Goal: Information Seeking & Learning: Find specific fact

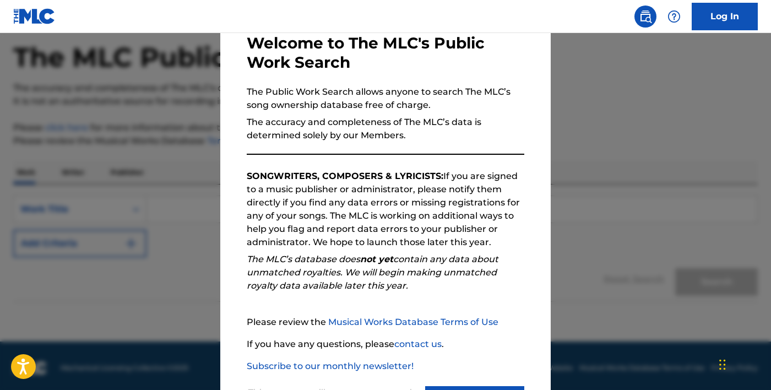
scroll to position [54, 0]
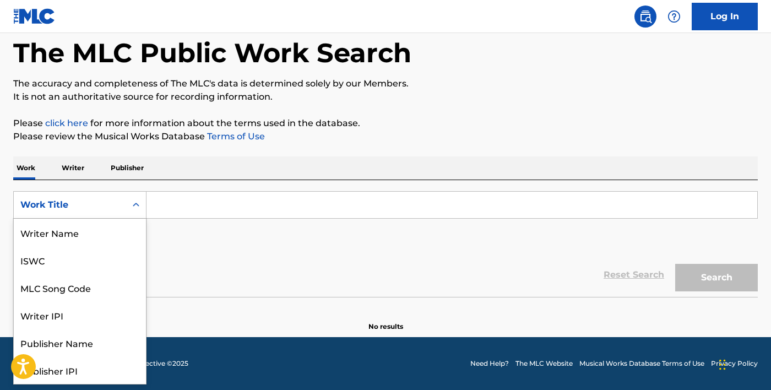
click at [104, 205] on div "Work Title" at bounding box center [69, 204] width 99 height 13
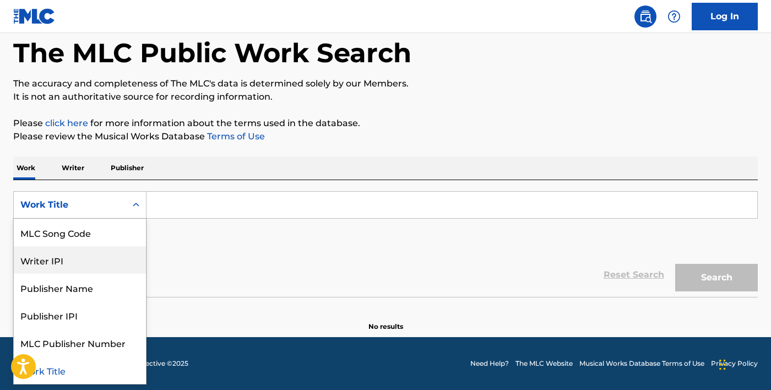
click at [107, 256] on div "Writer IPI" at bounding box center [80, 260] width 132 height 28
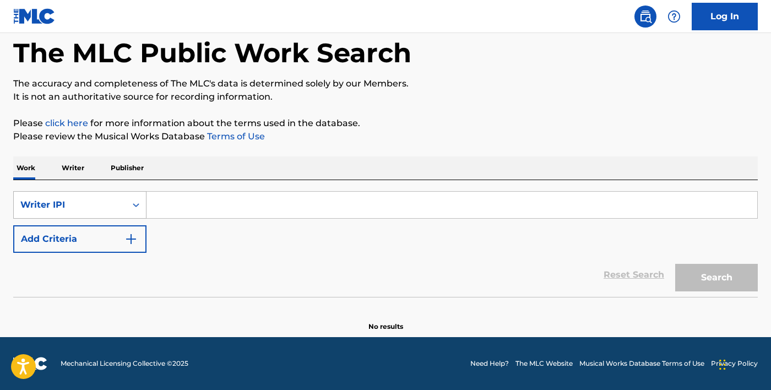
click at [20, 207] on div "Writer IPI" at bounding box center [69, 204] width 99 height 13
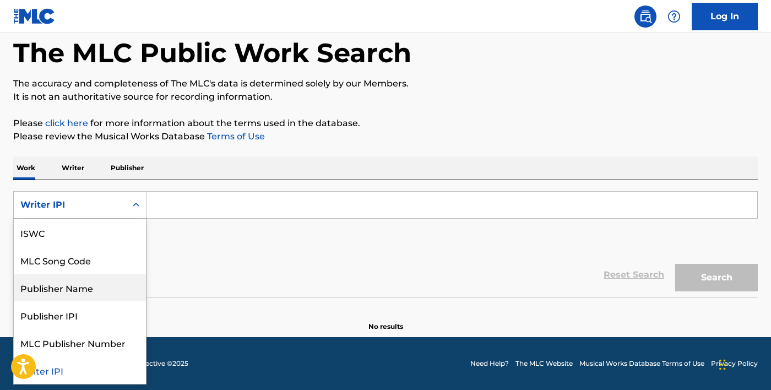
click at [75, 276] on div "Publisher Name" at bounding box center [80, 288] width 132 height 28
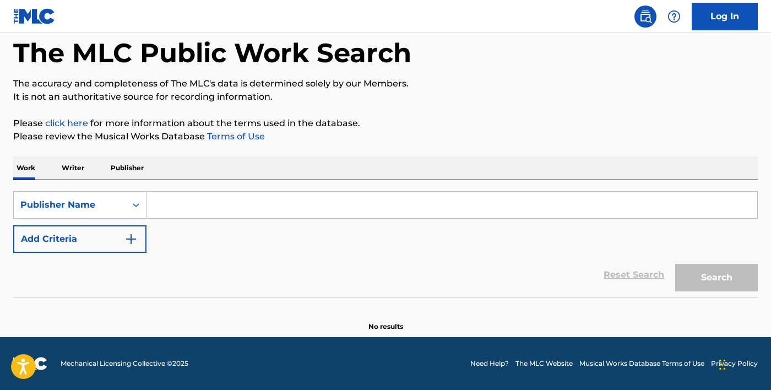
click at [156, 212] on input "Search Form" at bounding box center [451, 205] width 610 height 26
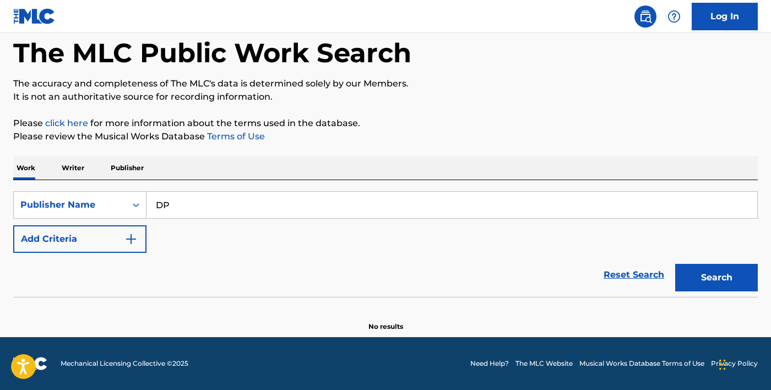
type input "DPR"
type input "DPR [PERSON_NAME]"
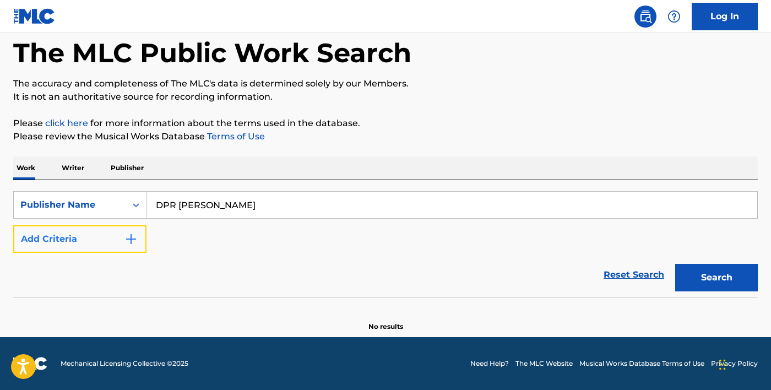
click at [132, 234] on img "Search Form" at bounding box center [130, 238] width 13 height 13
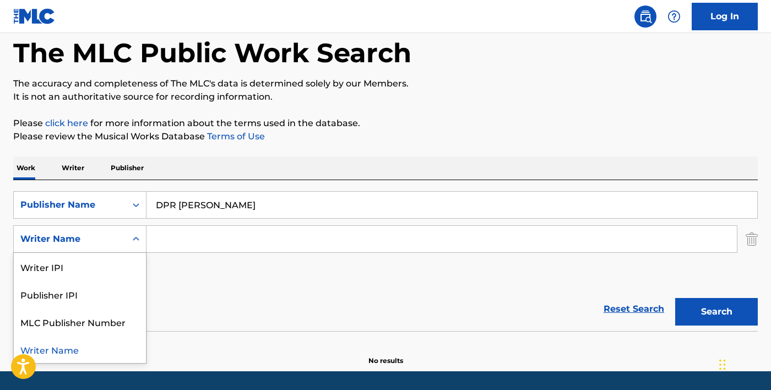
click at [131, 234] on icon "Search Form" at bounding box center [135, 238] width 11 height 11
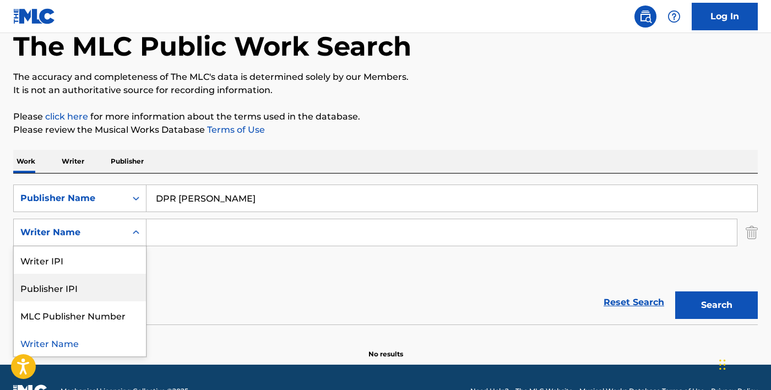
scroll to position [53, 0]
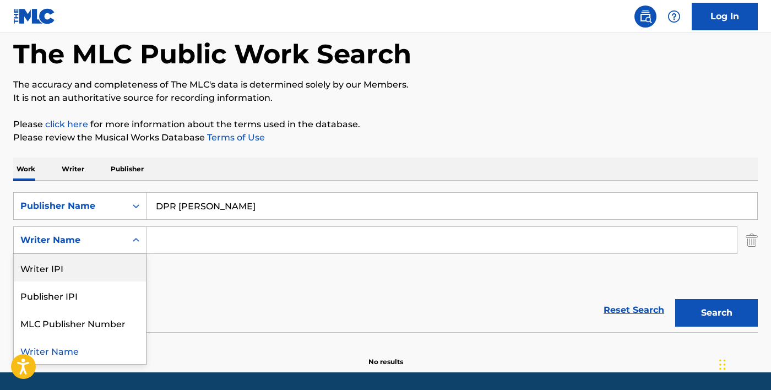
click at [185, 287] on div "SearchWithCriteriaf408ab45-8a36-41c6-ab3d-6cb48ea4f0bd Publisher Name DPR IAN S…" at bounding box center [385, 240] width 744 height 96
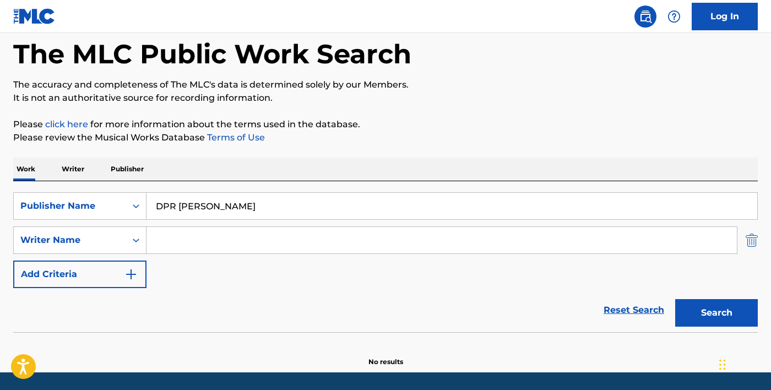
click at [754, 241] on img "Search Form" at bounding box center [751, 240] width 12 height 28
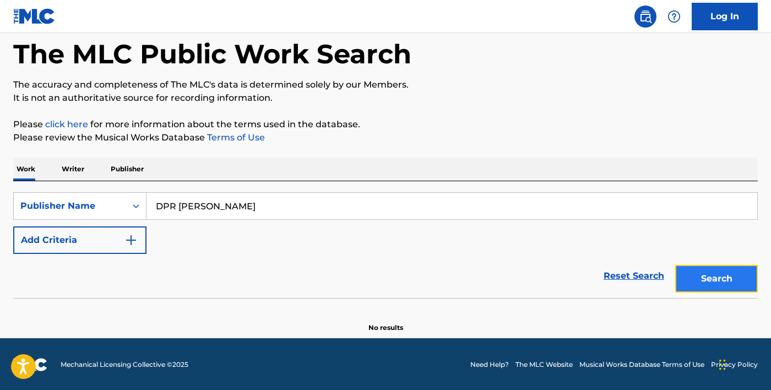
click at [725, 282] on button "Search" at bounding box center [716, 279] width 83 height 28
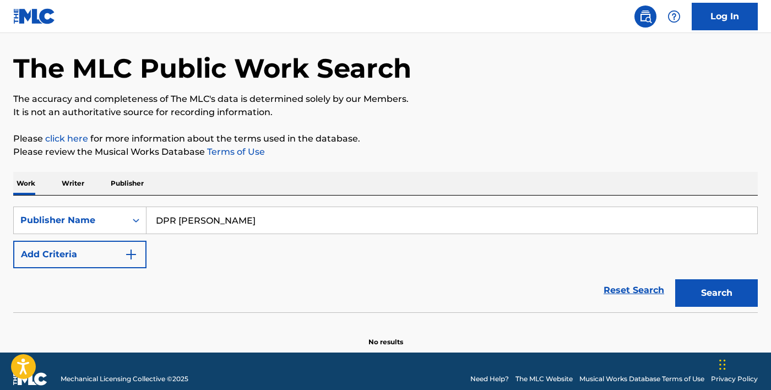
scroll to position [0, 0]
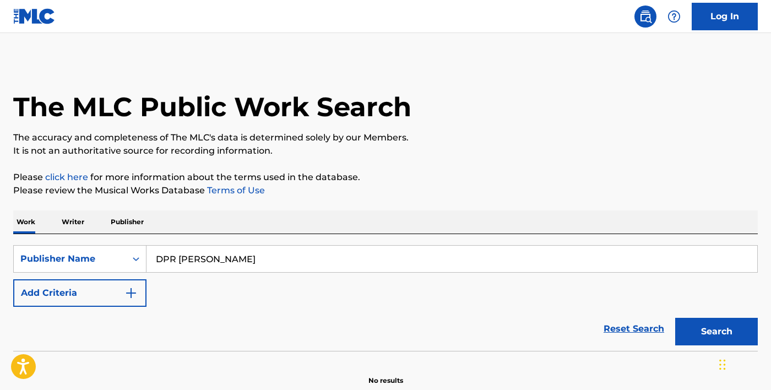
click at [62, 223] on p "Writer" at bounding box center [72, 221] width 29 height 23
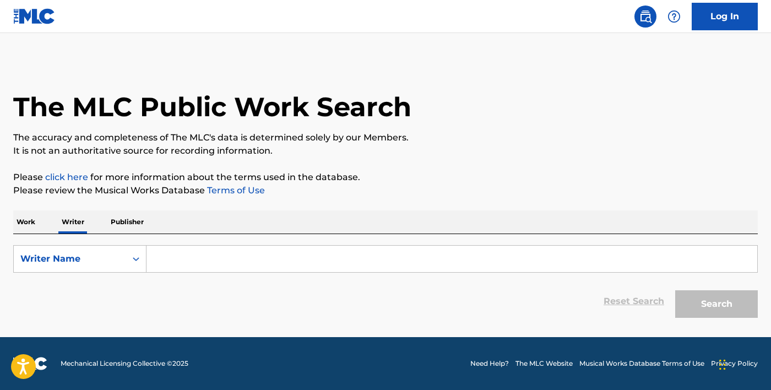
click at [172, 267] on input "Search Form" at bounding box center [451, 258] width 610 height 26
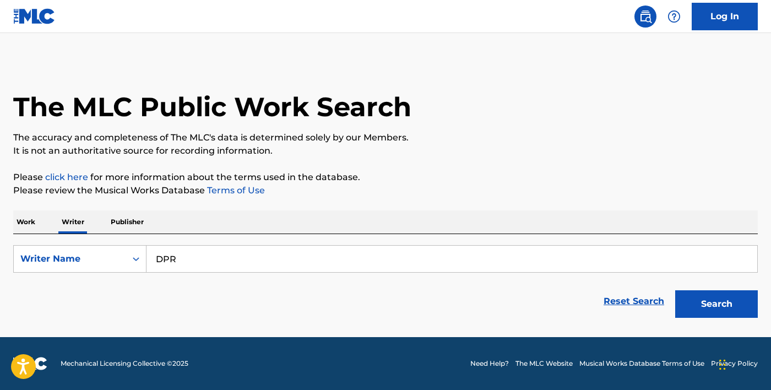
type input "DPR"
click at [675, 290] on button "Search" at bounding box center [716, 304] width 83 height 28
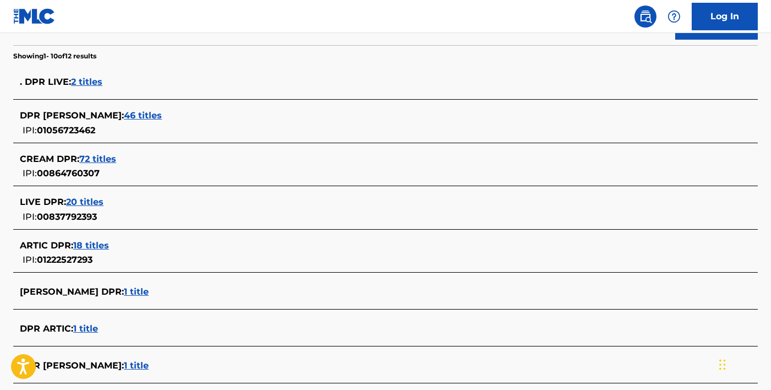
scroll to position [91, 0]
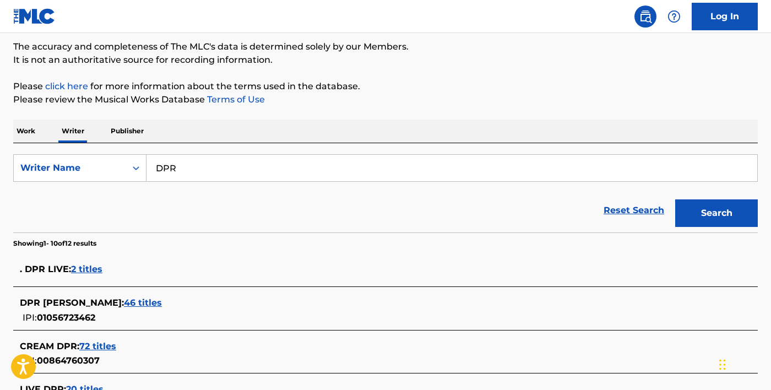
click at [124, 297] on span "46 titles" at bounding box center [143, 302] width 38 height 10
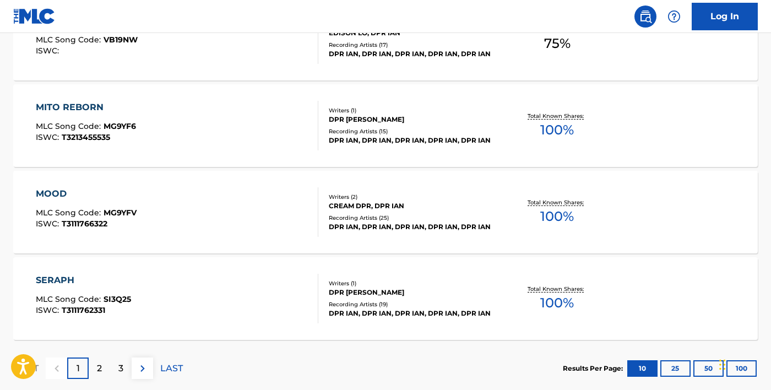
scroll to position [958, 0]
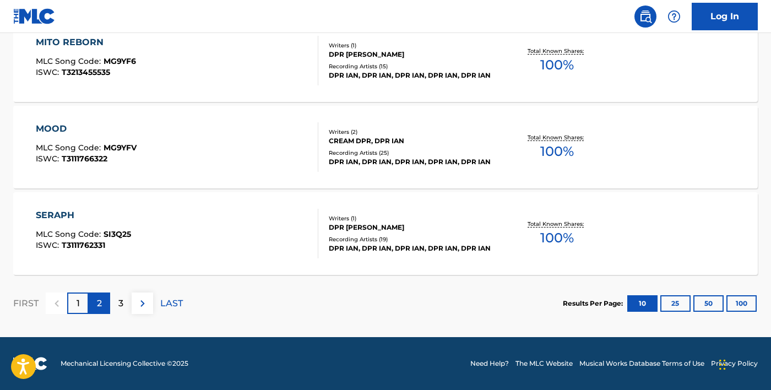
click at [97, 303] on p "2" at bounding box center [99, 303] width 5 height 13
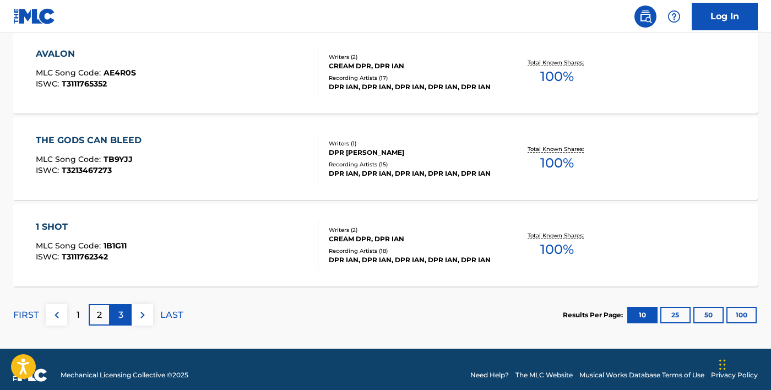
click at [121, 304] on div "3" at bounding box center [120, 314] width 21 height 21
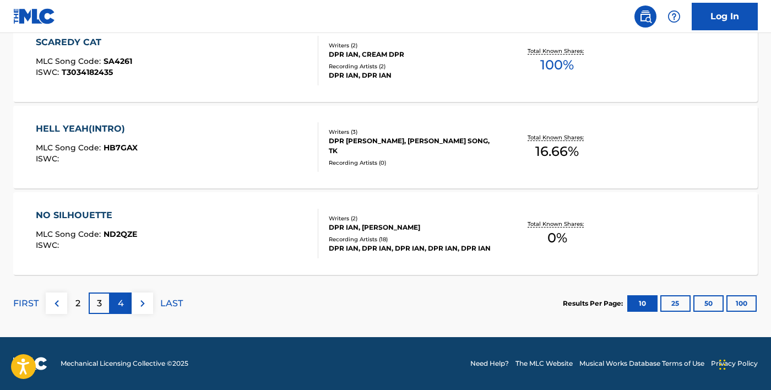
click at [122, 296] on div "4" at bounding box center [120, 302] width 21 height 21
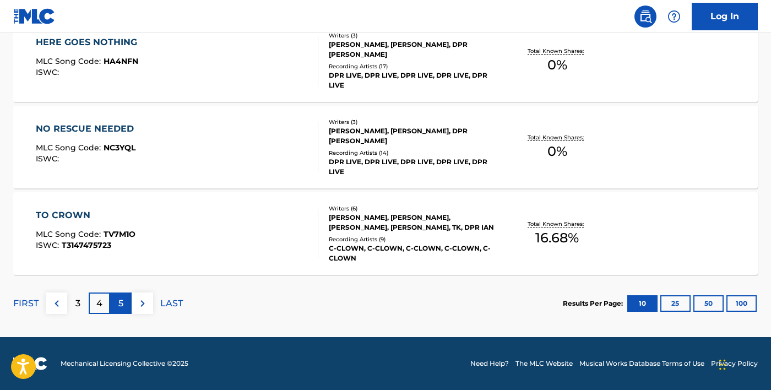
click at [120, 303] on p "5" at bounding box center [120, 303] width 5 height 13
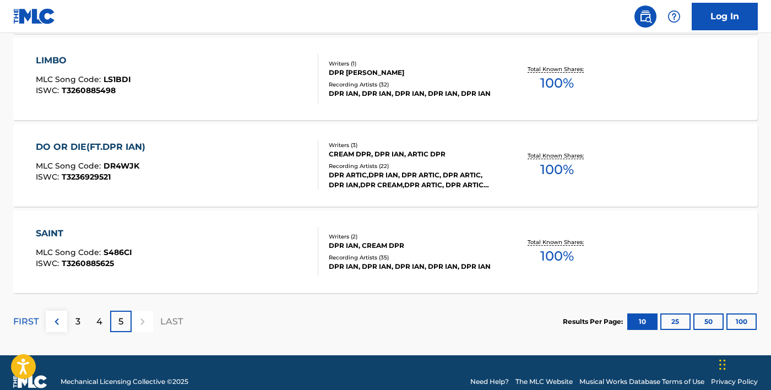
scroll to position [601, 0]
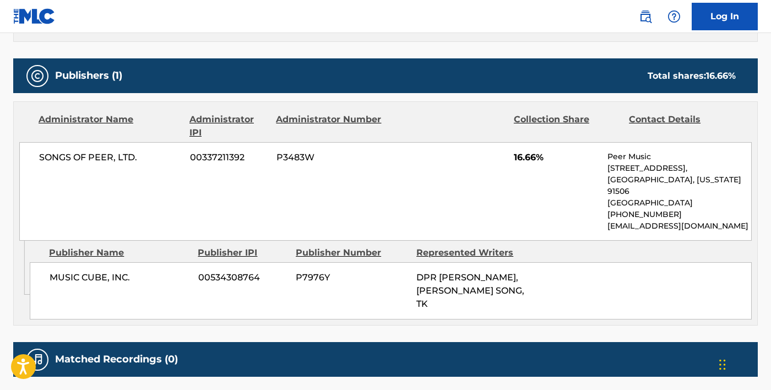
scroll to position [450, 0]
